Goal: Transaction & Acquisition: Purchase product/service

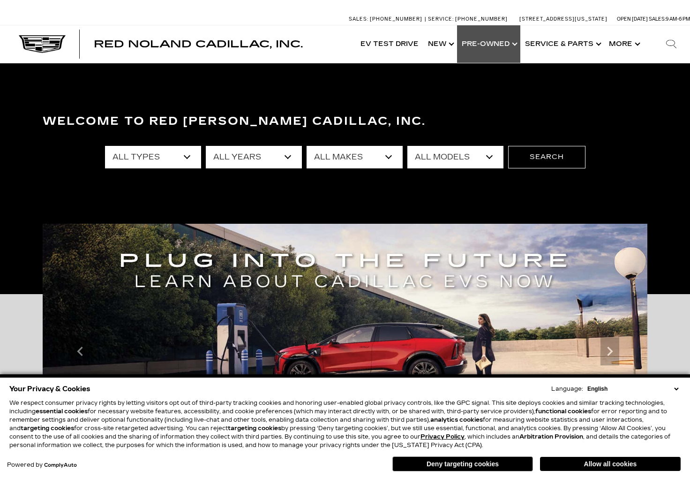
click at [492, 43] on link "Show Pre-Owned" at bounding box center [488, 44] width 63 height 38
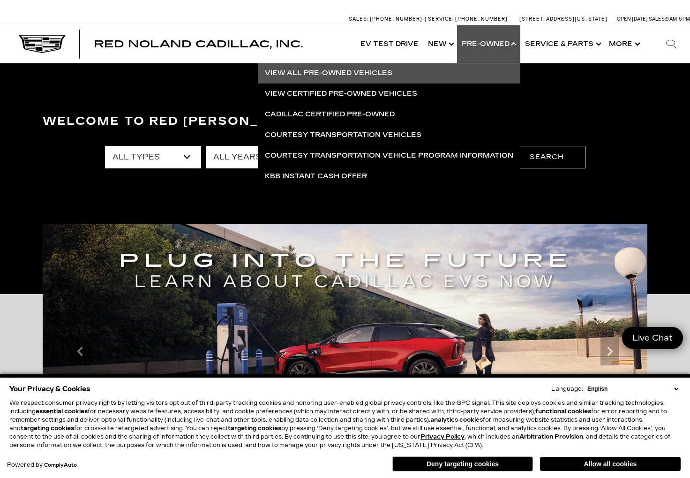
click at [391, 74] on link "View All Pre-Owned Vehicles" at bounding box center [389, 73] width 263 height 21
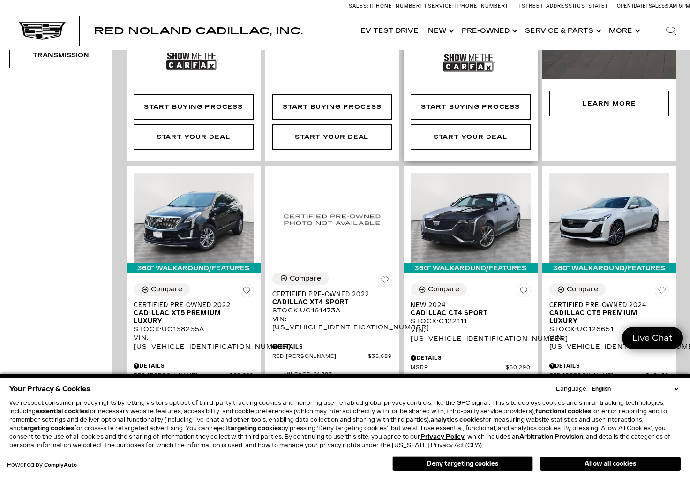
scroll to position [470, 0]
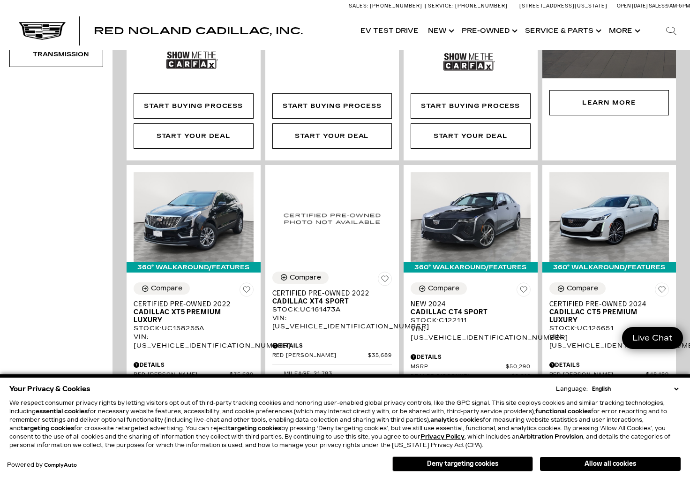
click at [471, 465] on button "Deny targeting cookies" at bounding box center [463, 463] width 141 height 15
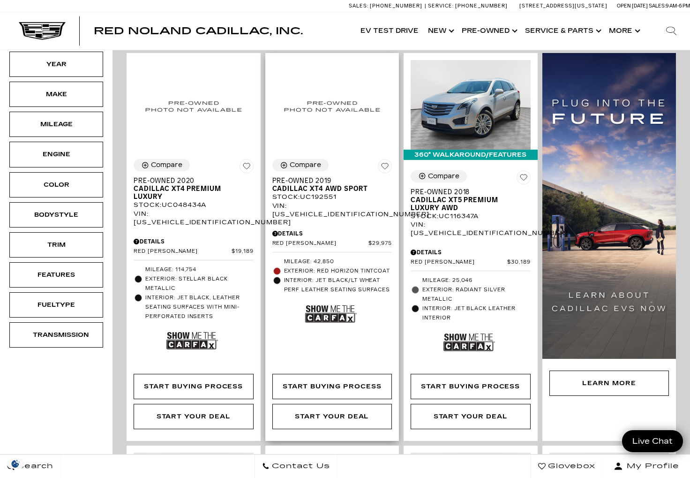
scroll to position [196, 0]
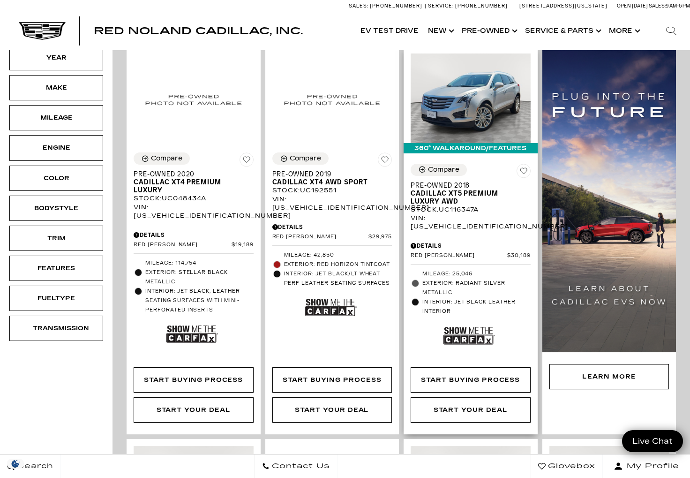
click at [455, 190] on span "Cadillac XT5 Premium Luxury AWD" at bounding box center [467, 198] width 113 height 16
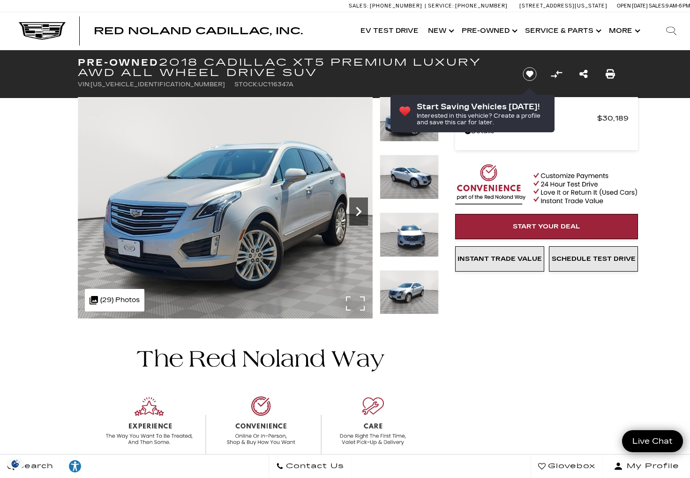
click at [358, 212] on icon "Next" at bounding box center [358, 211] width 19 height 19
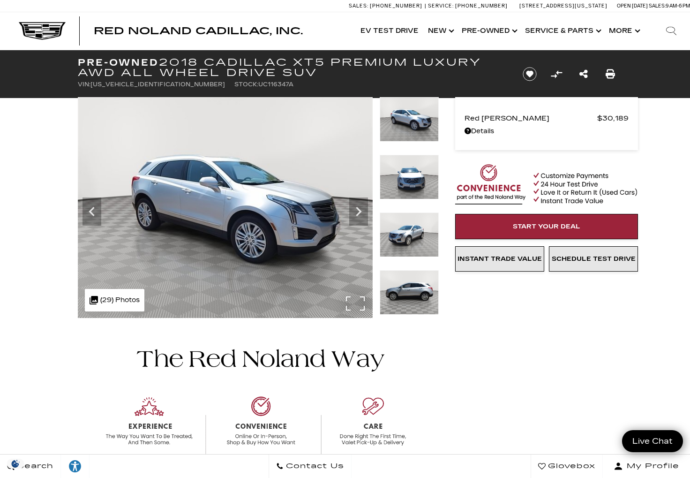
click at [129, 299] on div ".cls-1, .cls-3 { fill: #c50033; } .cls-1 { clip-rule: evenodd; } .cls-2 { clip-…" at bounding box center [115, 300] width 60 height 23
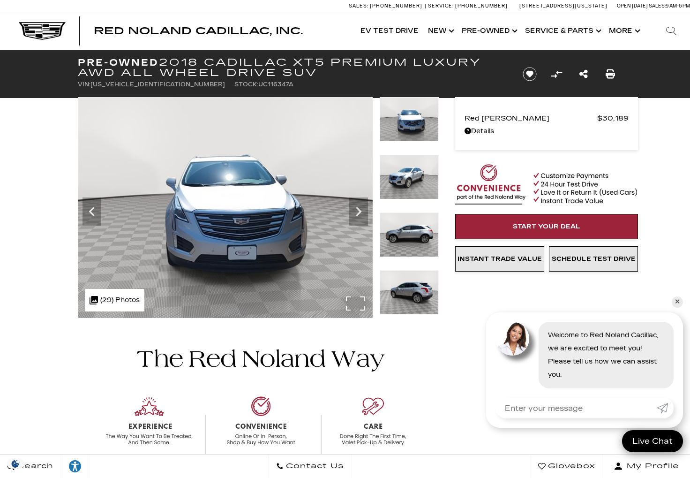
click at [118, 298] on div ".cls-1, .cls-3 { fill: #c50033; } .cls-1 { clip-rule: evenodd; } .cls-2 { clip-…" at bounding box center [115, 300] width 60 height 23
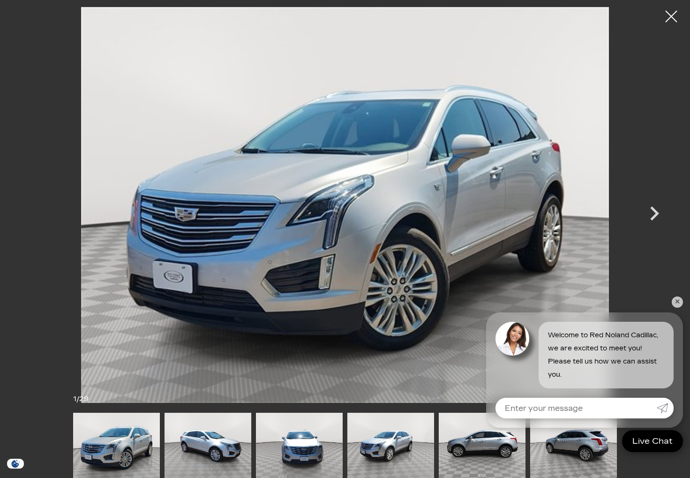
scroll to position [568, 0]
click at [653, 216] on icon "Next" at bounding box center [655, 213] width 28 height 28
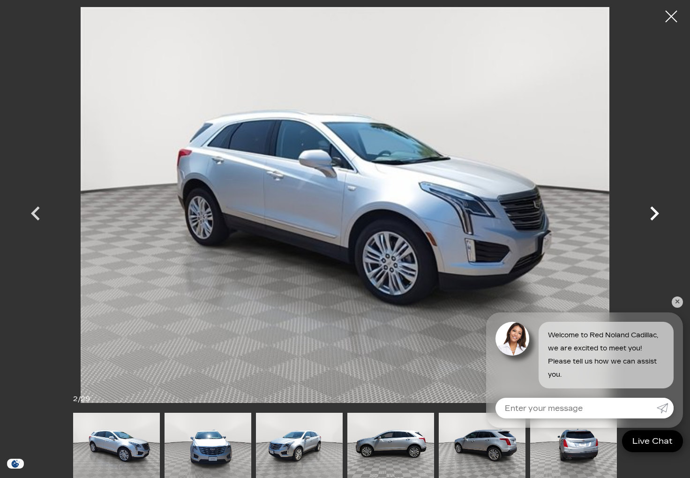
click at [653, 216] on icon "Next" at bounding box center [655, 213] width 28 height 28
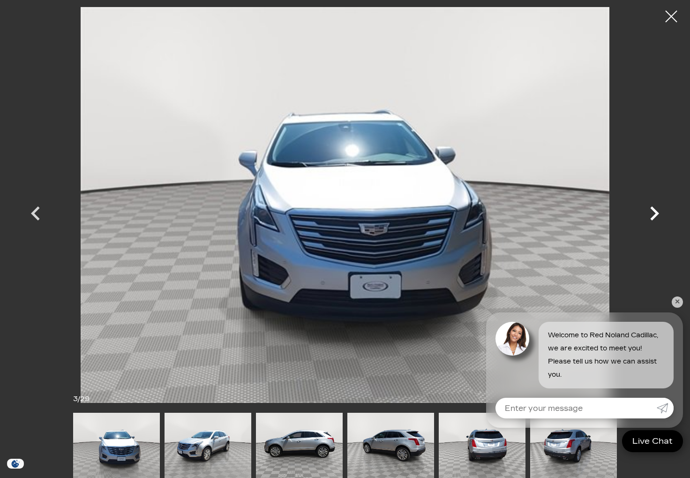
click at [653, 217] on icon "Next" at bounding box center [655, 213] width 28 height 28
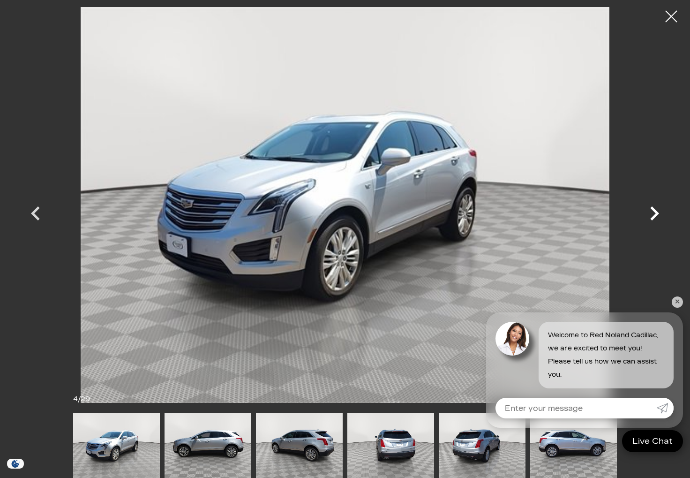
click at [653, 217] on icon "Next" at bounding box center [655, 213] width 9 height 14
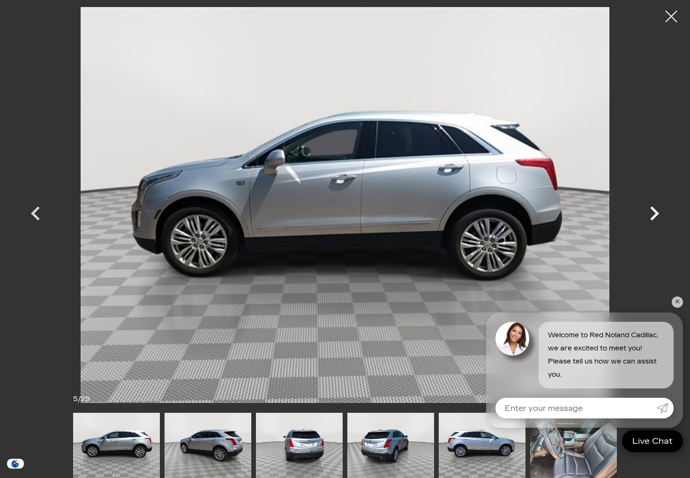
click at [653, 217] on icon "Next" at bounding box center [655, 213] width 9 height 14
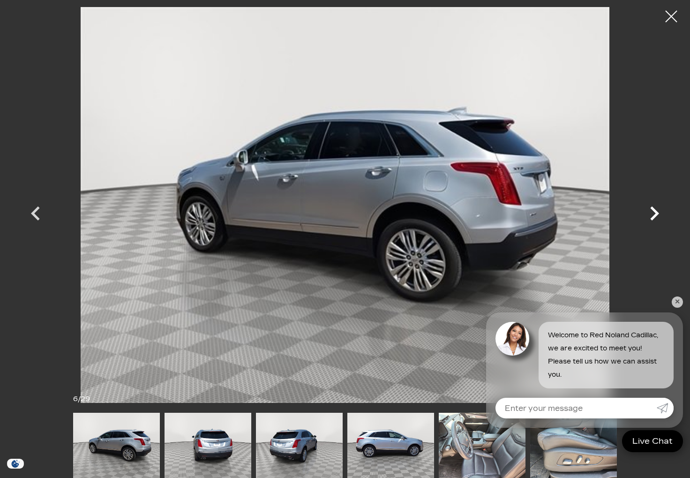
click at [652, 218] on icon "Next" at bounding box center [655, 213] width 9 height 14
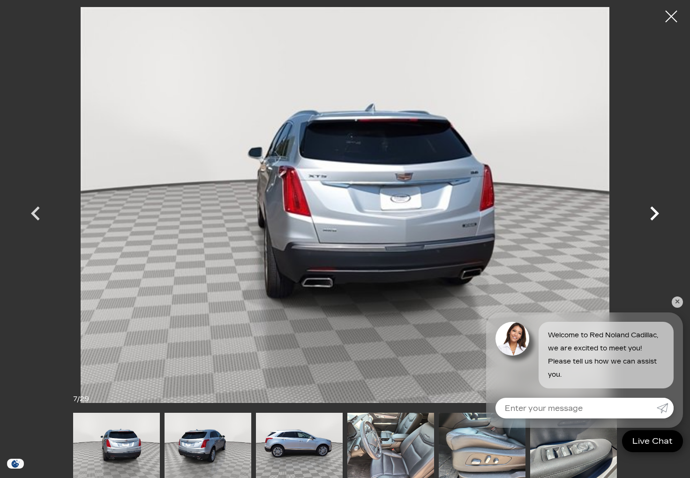
click at [653, 218] on icon "Next" at bounding box center [655, 213] width 9 height 14
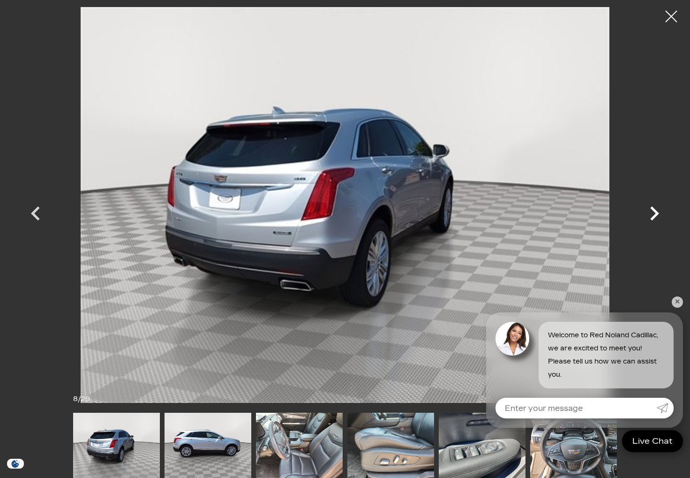
click at [653, 218] on icon "Next" at bounding box center [655, 213] width 9 height 14
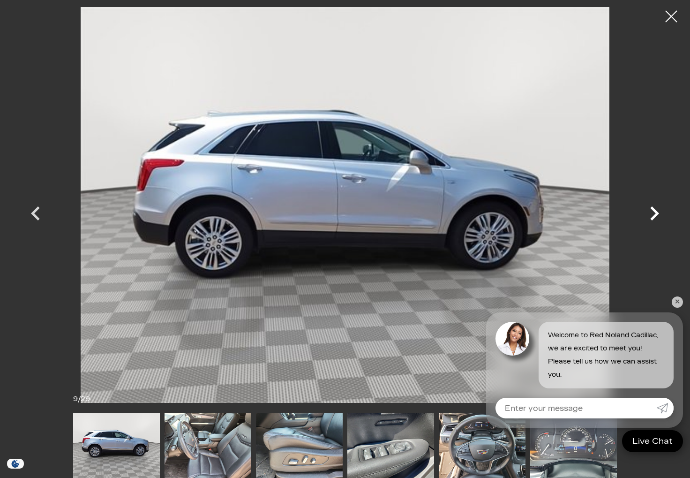
click at [653, 218] on icon "Next" at bounding box center [655, 213] width 9 height 14
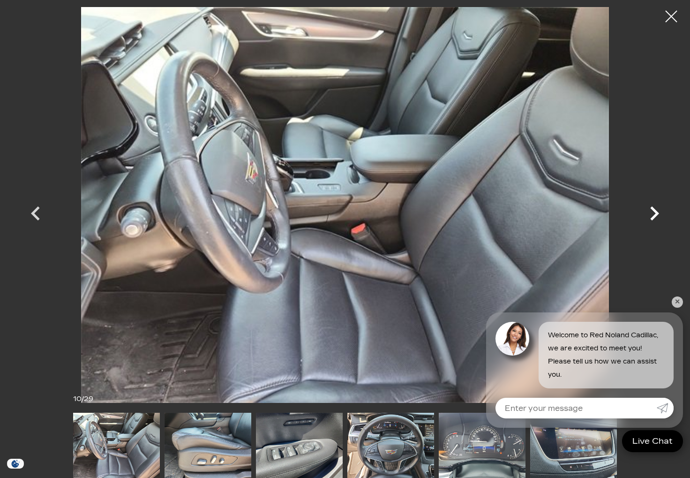
click at [653, 218] on icon "Next" at bounding box center [655, 213] width 9 height 14
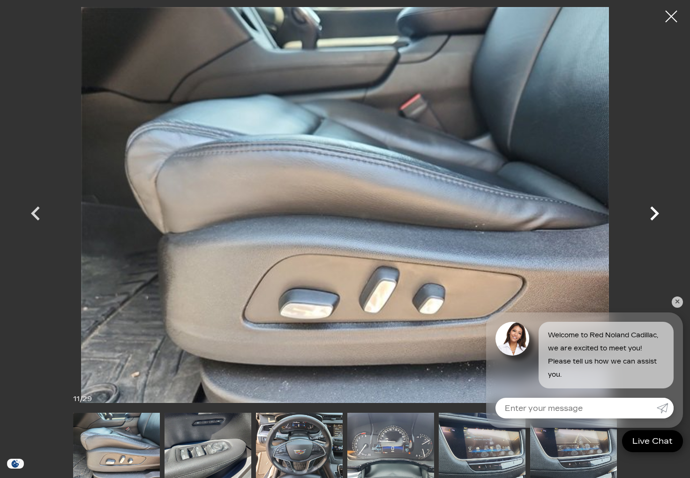
scroll to position [568, 0]
click at [652, 218] on icon "Next" at bounding box center [655, 213] width 9 height 14
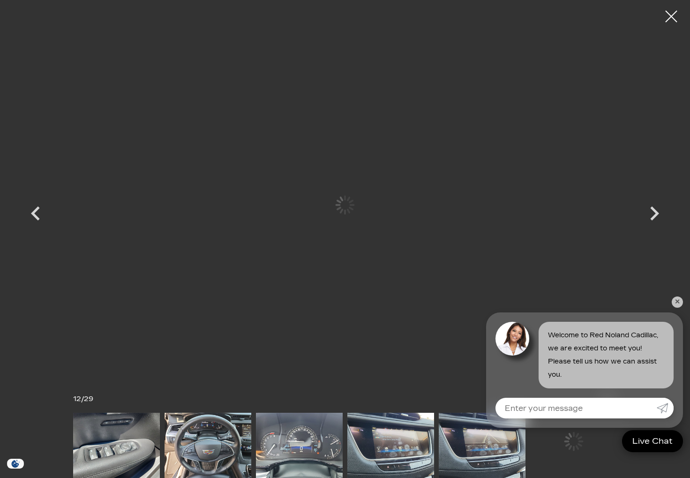
scroll to position [563, 0]
